Goal: Information Seeking & Learning: Learn about a topic

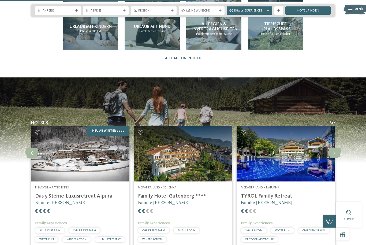
scroll to position [1071, 0]
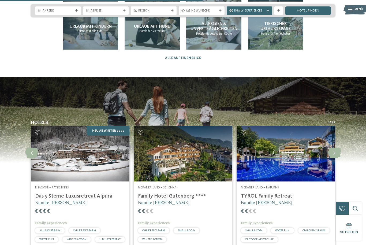
click at [93, 199] on h5 "Familie [PERSON_NAME]" at bounding box center [80, 202] width 90 height 6
click at [106, 147] on img at bounding box center [80, 153] width 98 height 55
click at [99, 160] on img at bounding box center [80, 153] width 98 height 55
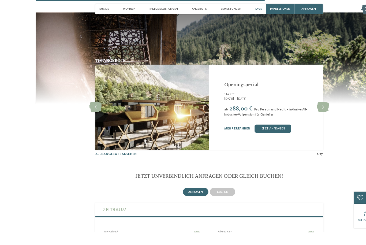
scroll to position [1054, 0]
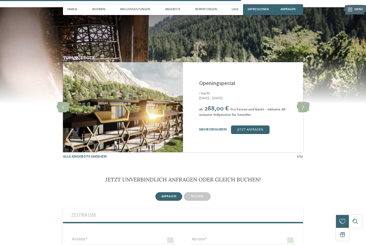
click at [308, 111] on icon at bounding box center [302, 107] width 13 height 11
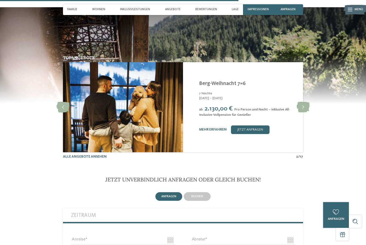
scroll to position [1060, 0]
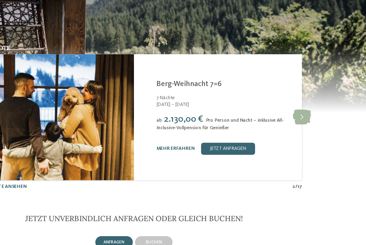
click at [296, 96] on icon at bounding box center [302, 101] width 13 height 11
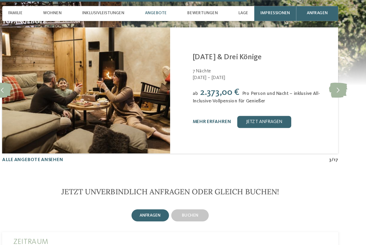
scroll to position [1096, 0]
click at [63, 116] on link "Alle Angebote ansehen" at bounding box center [85, 113] width 44 height 3
